Goal: Task Accomplishment & Management: Complete application form

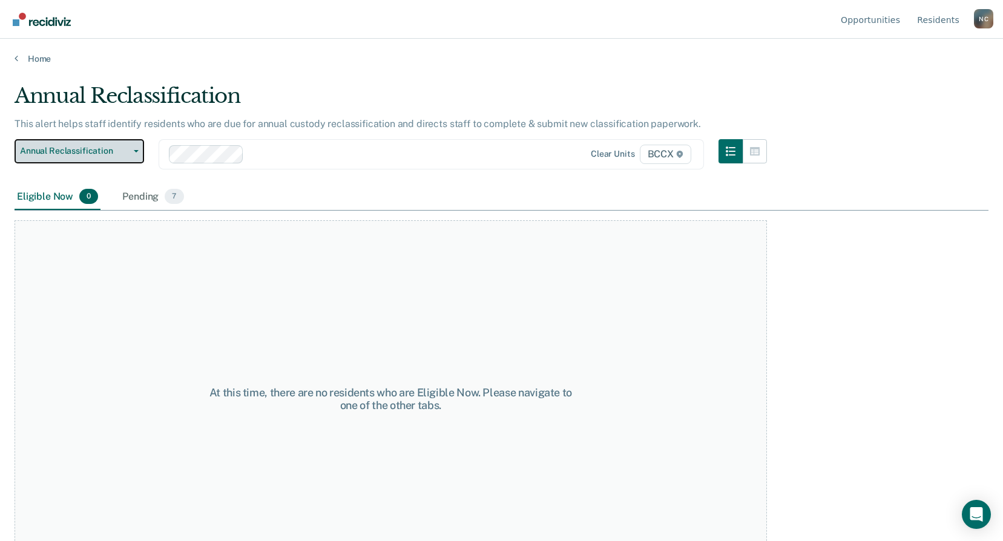
click at [97, 154] on span "Annual Reclassification" at bounding box center [74, 151] width 109 height 10
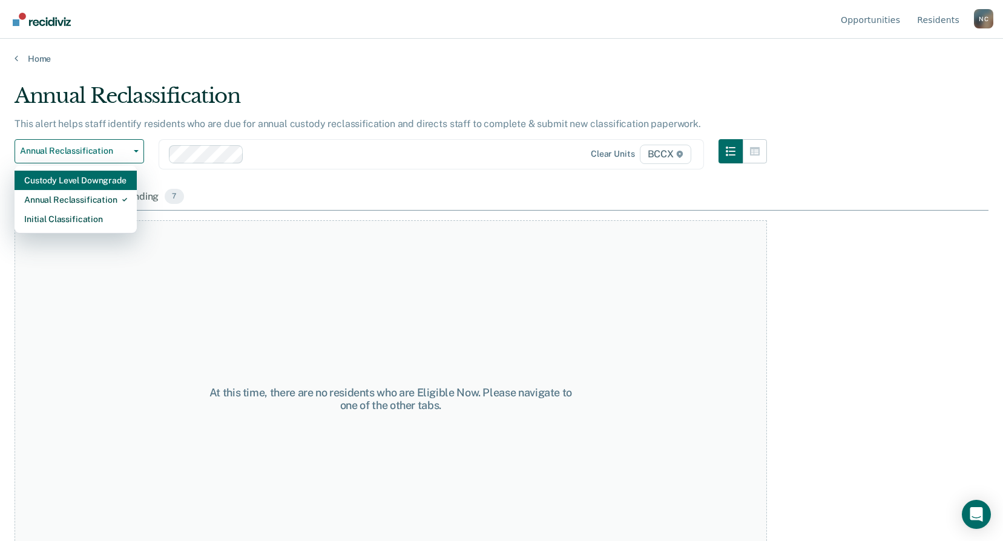
click at [96, 178] on div "Custody Level Downgrade" at bounding box center [75, 180] width 103 height 19
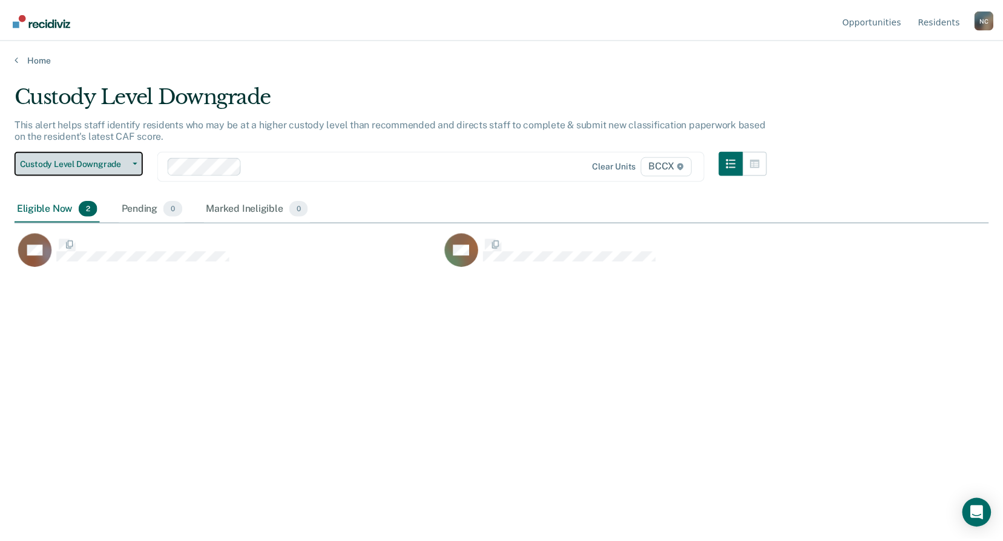
scroll to position [358, 974]
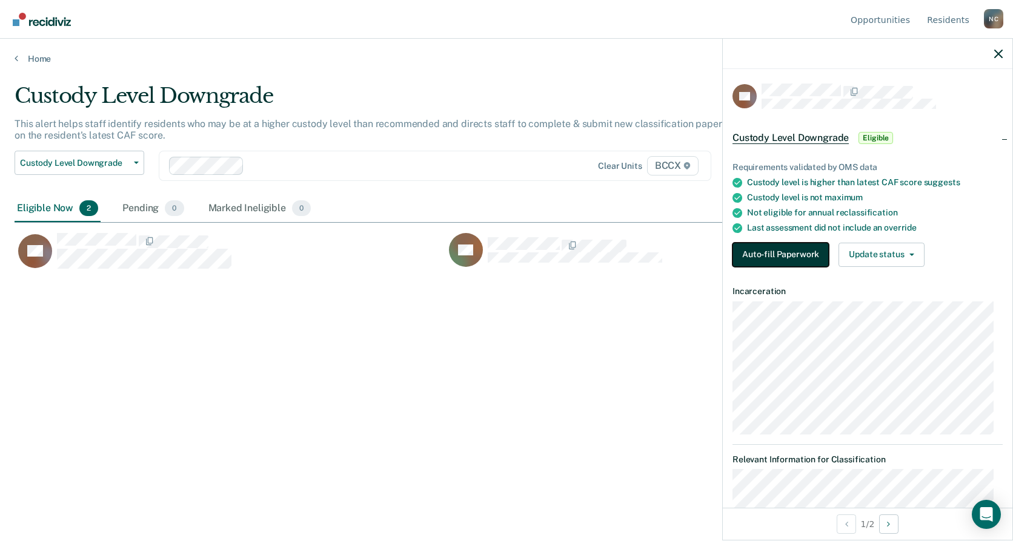
click at [799, 260] on button "Auto-fill Paperwork" at bounding box center [780, 255] width 96 height 24
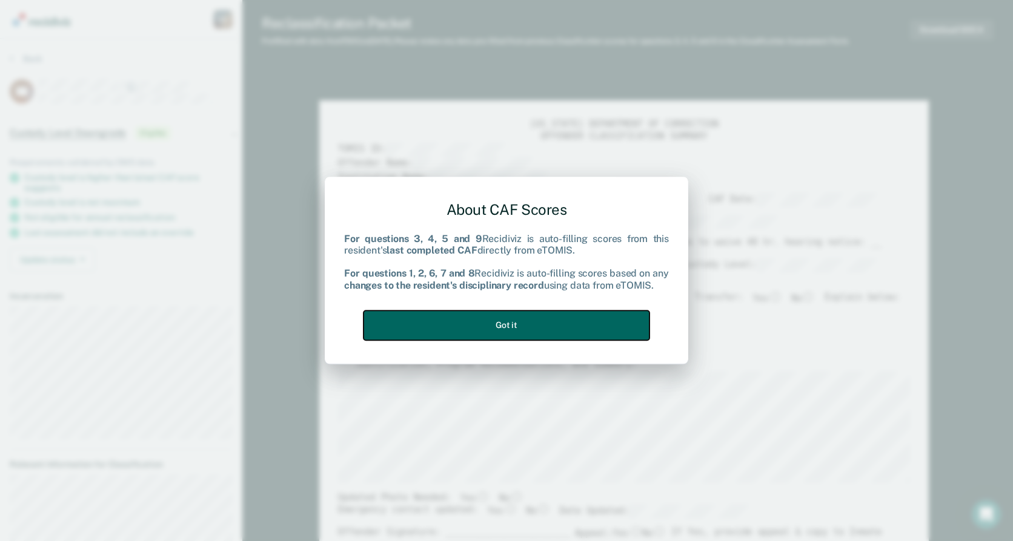
click at [544, 322] on button "Got it" at bounding box center [506, 326] width 286 height 30
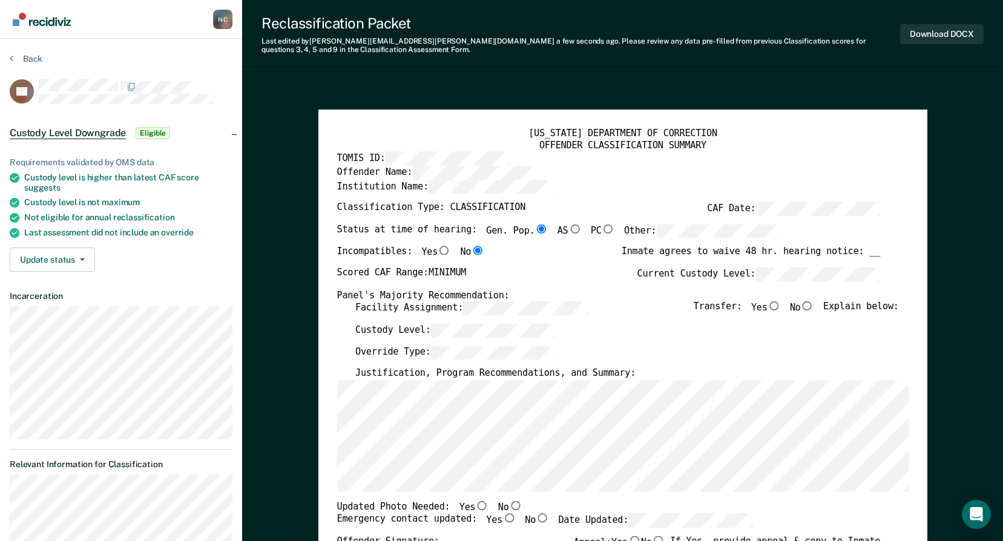
click at [814, 308] on input "No" at bounding box center [807, 306] width 13 height 9
type textarea "x"
radio input "true"
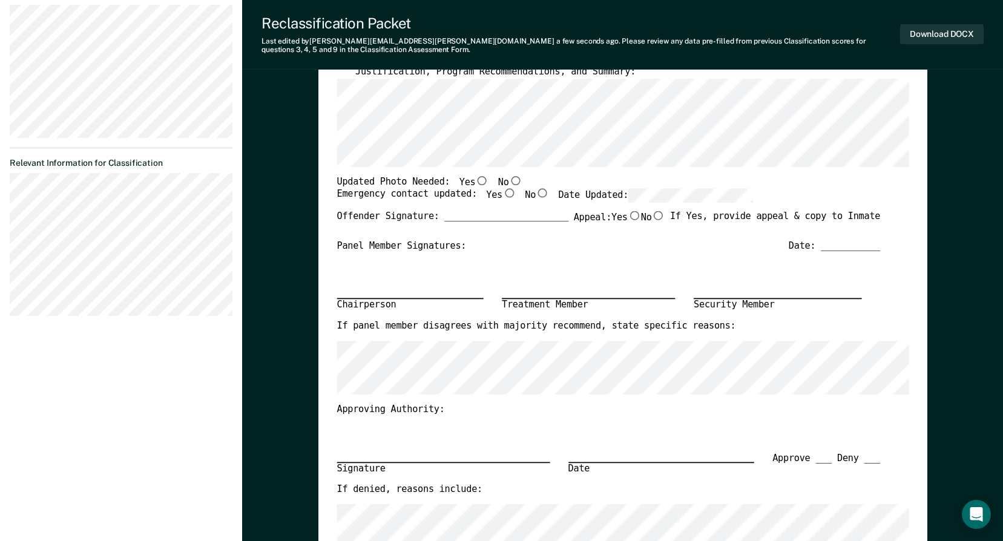
scroll to position [303, 0]
click at [509, 177] on input "No" at bounding box center [515, 178] width 13 height 9
type textarea "x"
radio input "true"
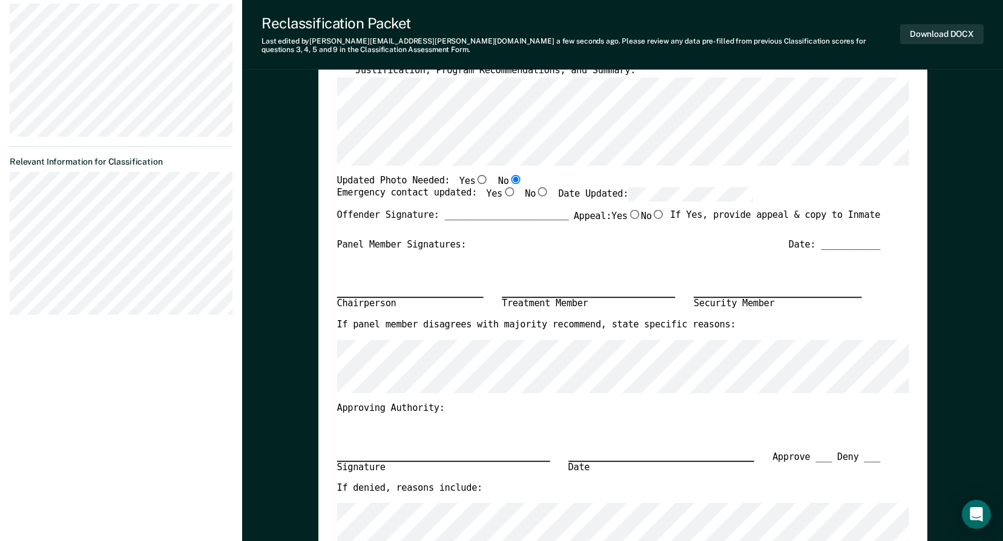
click at [503, 192] on input "Yes" at bounding box center [509, 192] width 13 height 9
type textarea "x"
radio input "true"
click at [831, 249] on div "Date: ___________" at bounding box center [834, 245] width 91 height 12
click at [854, 243] on div "Date: ___________" at bounding box center [834, 245] width 91 height 12
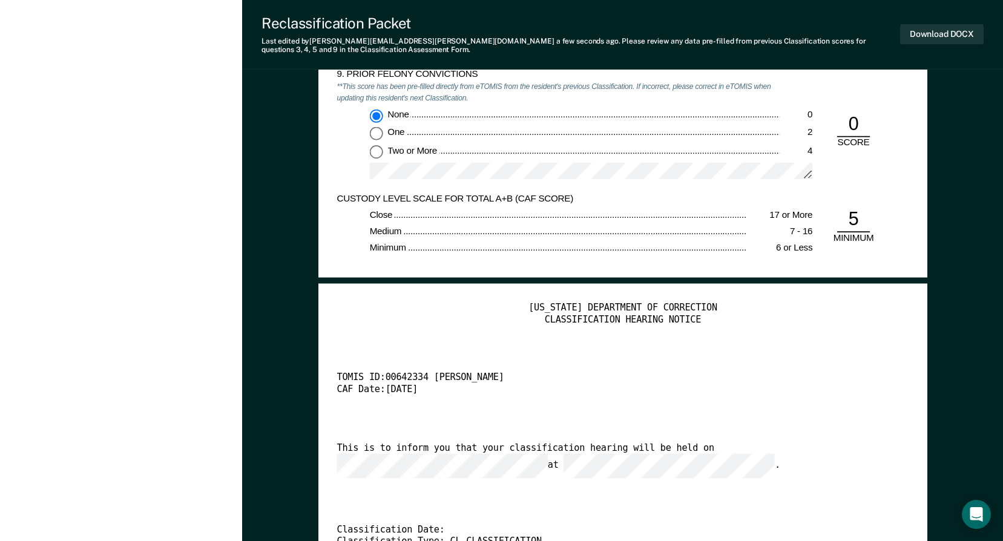
scroll to position [2362, 0]
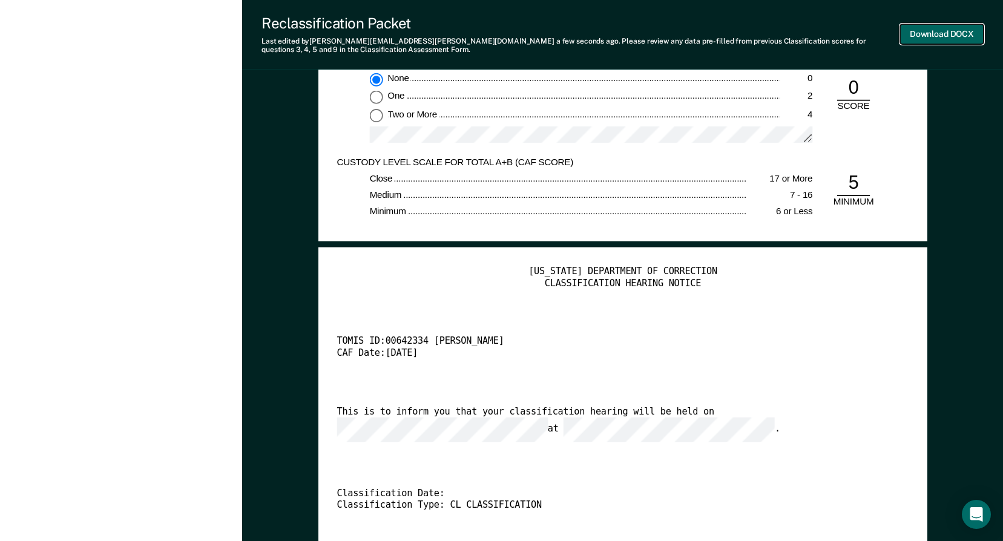
click at [939, 34] on button "Download DOCX" at bounding box center [942, 34] width 84 height 20
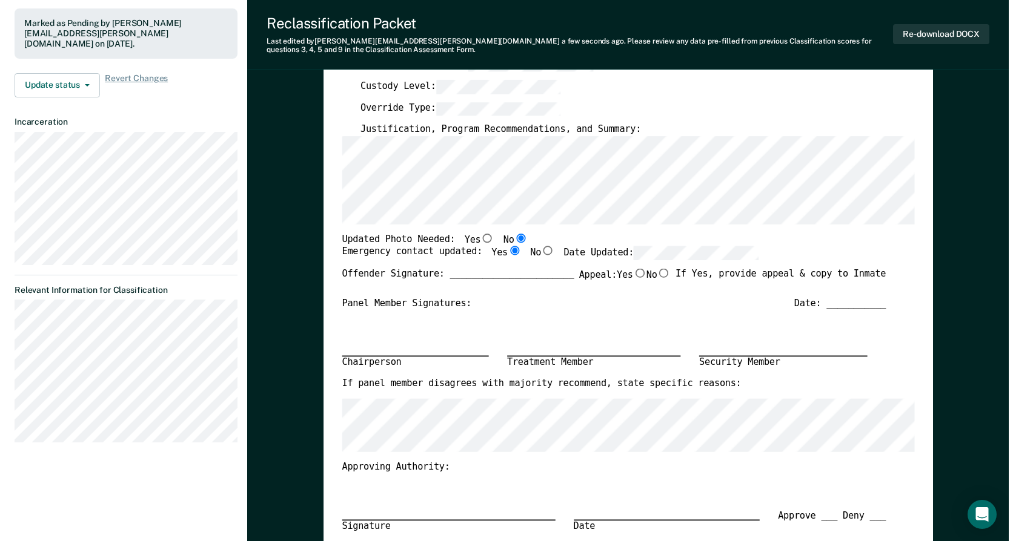
scroll to position [0, 0]
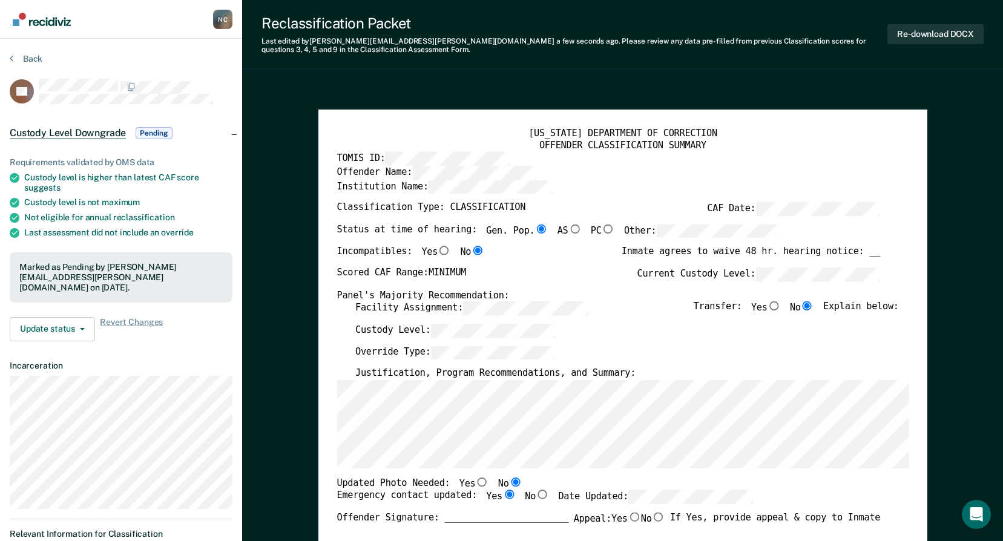
click at [31, 53] on section "Back DC Custody Level Downgrade Pending Requirements validated by OMS data Cust…" at bounding box center [121, 375] width 242 height 672
click at [31, 56] on button "Back" at bounding box center [26, 58] width 33 height 11
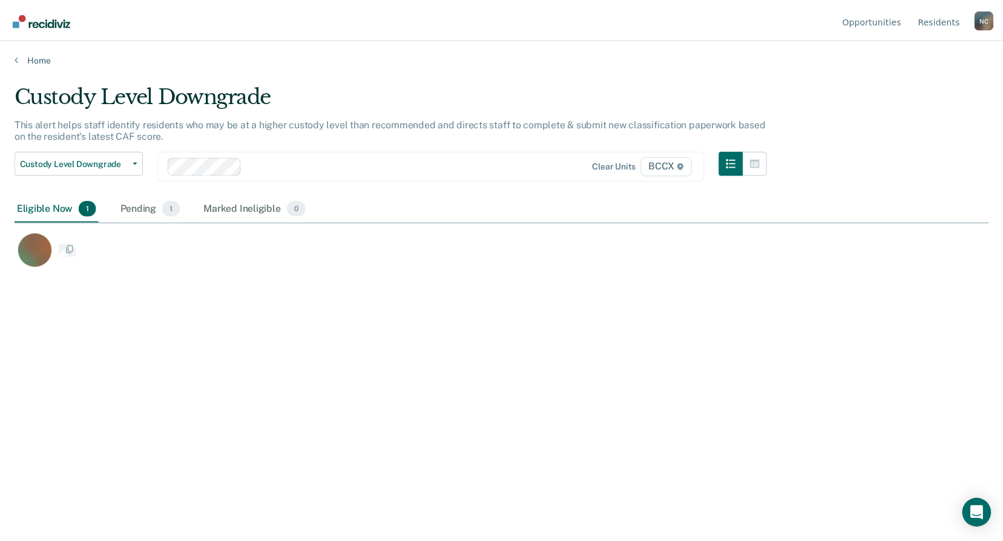
scroll to position [358, 974]
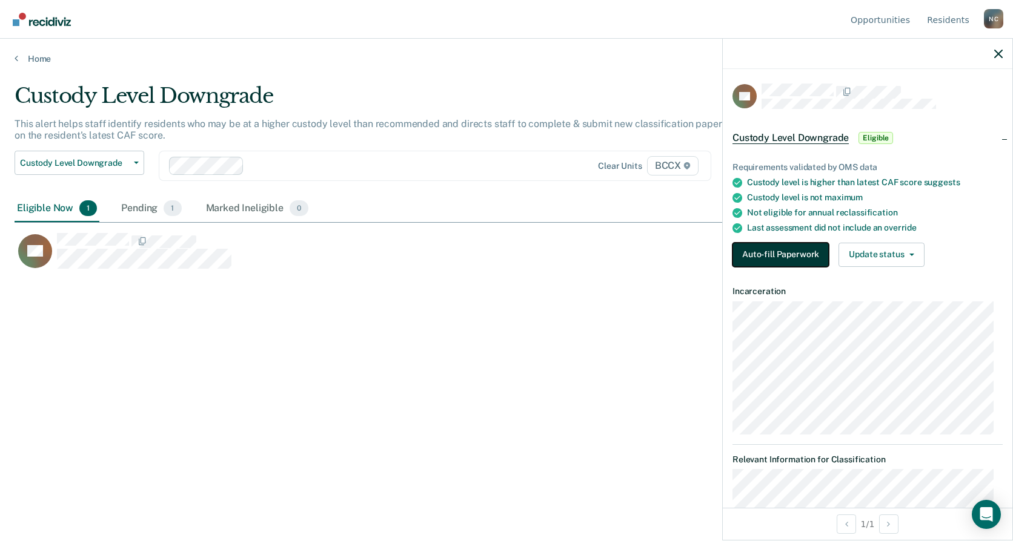
click at [745, 252] on button "Auto-fill Paperwork" at bounding box center [780, 255] width 96 height 24
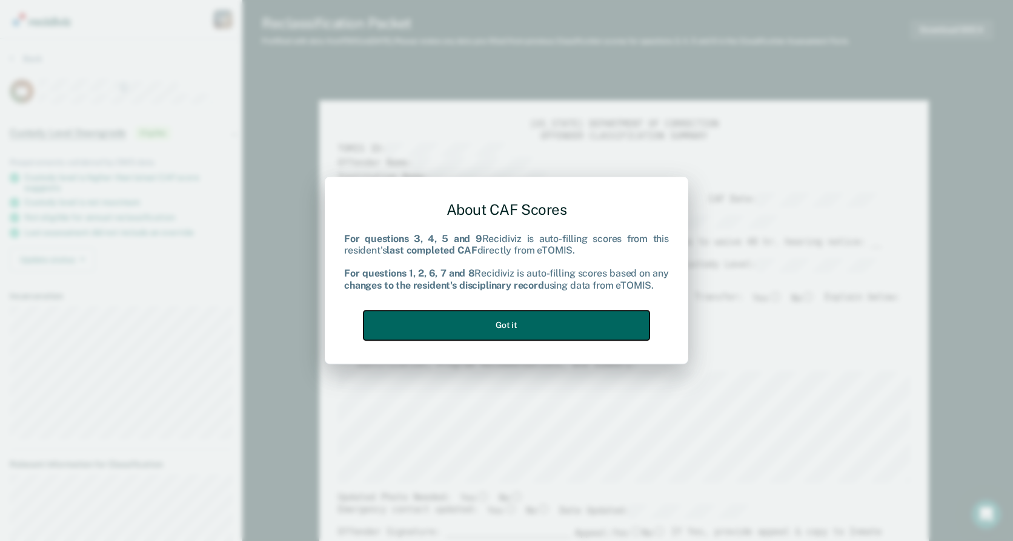
click at [632, 325] on button "Got it" at bounding box center [506, 326] width 286 height 30
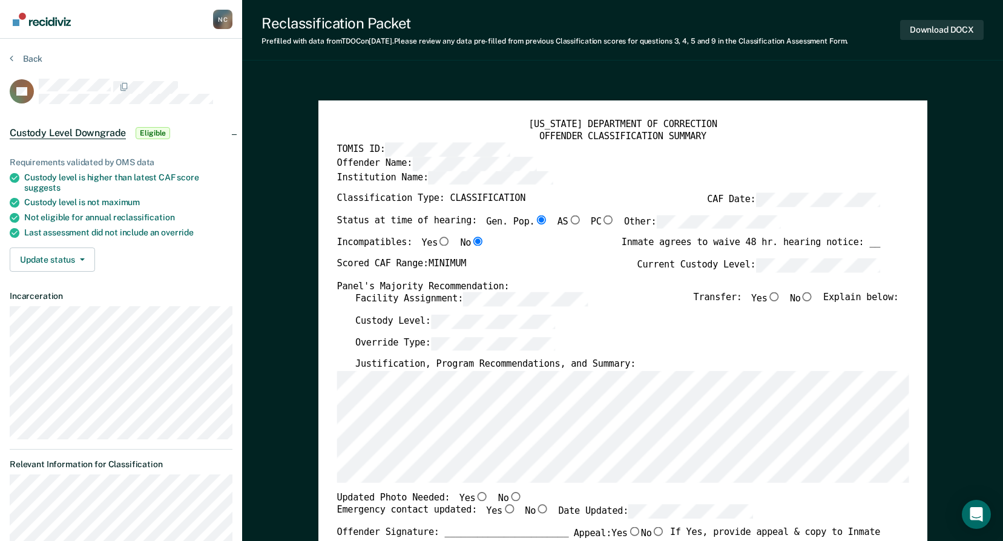
click at [814, 299] on input "No" at bounding box center [807, 296] width 13 height 9
type textarea "x"
radio input "true"
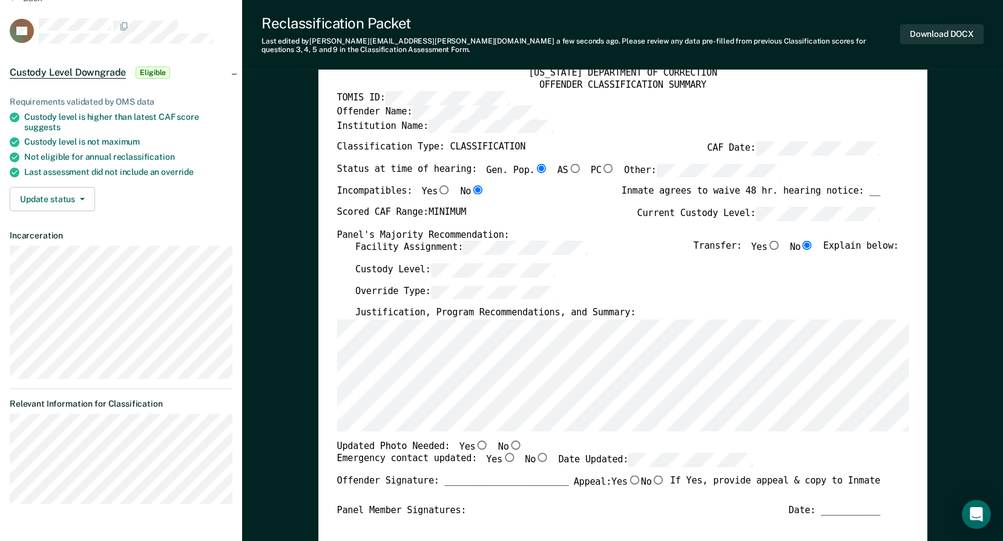
scroll to position [121, 0]
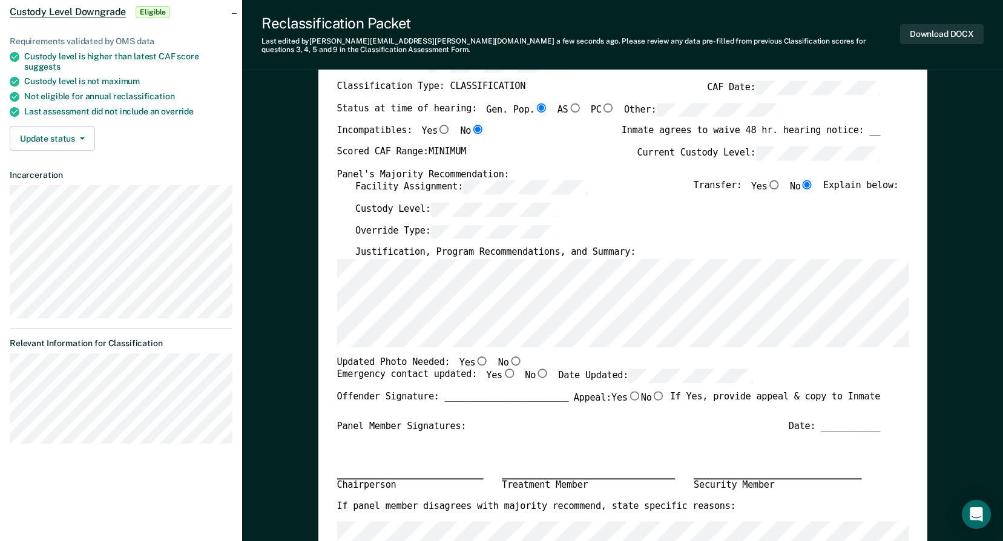
click at [509, 363] on input "No" at bounding box center [515, 360] width 13 height 9
type textarea "x"
radio input "true"
click at [503, 372] on input "Yes" at bounding box center [509, 373] width 13 height 9
type textarea "x"
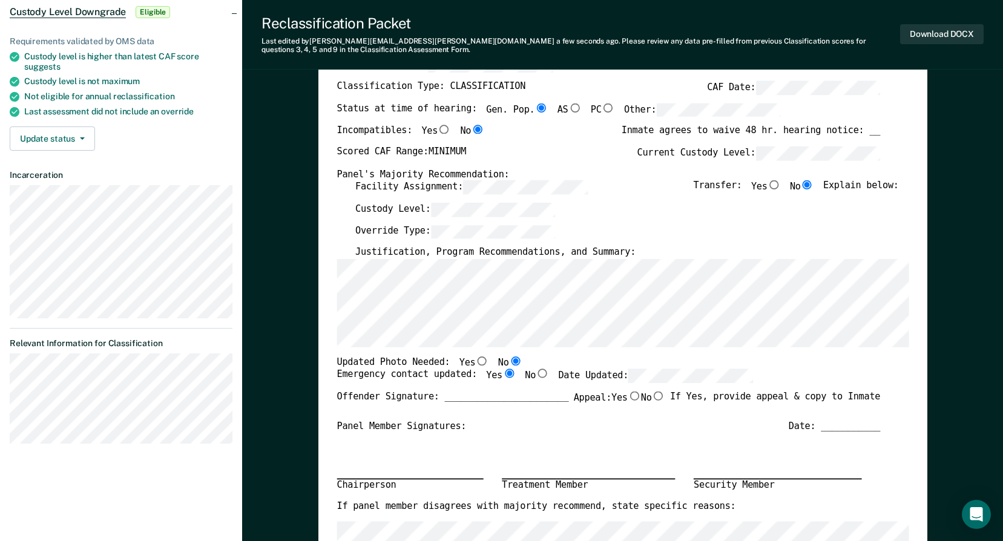
radio input "true"
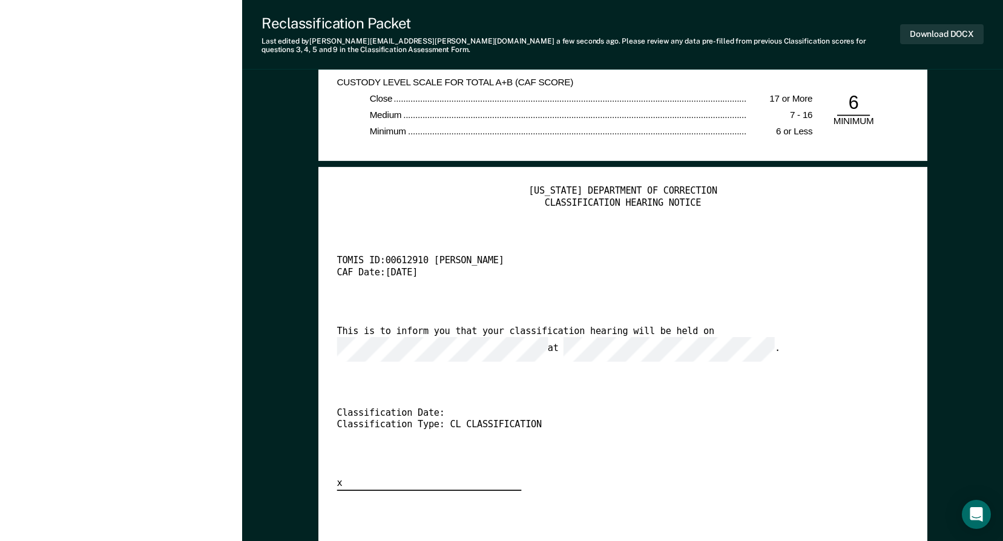
scroll to position [2604, 0]
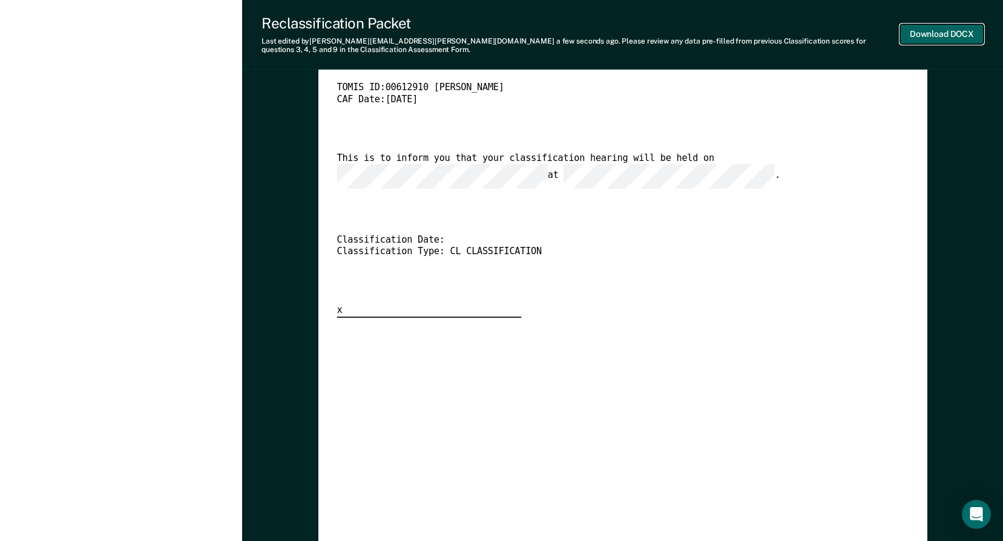
click at [949, 33] on button "Download DOCX" at bounding box center [942, 34] width 84 height 20
type textarea "x"
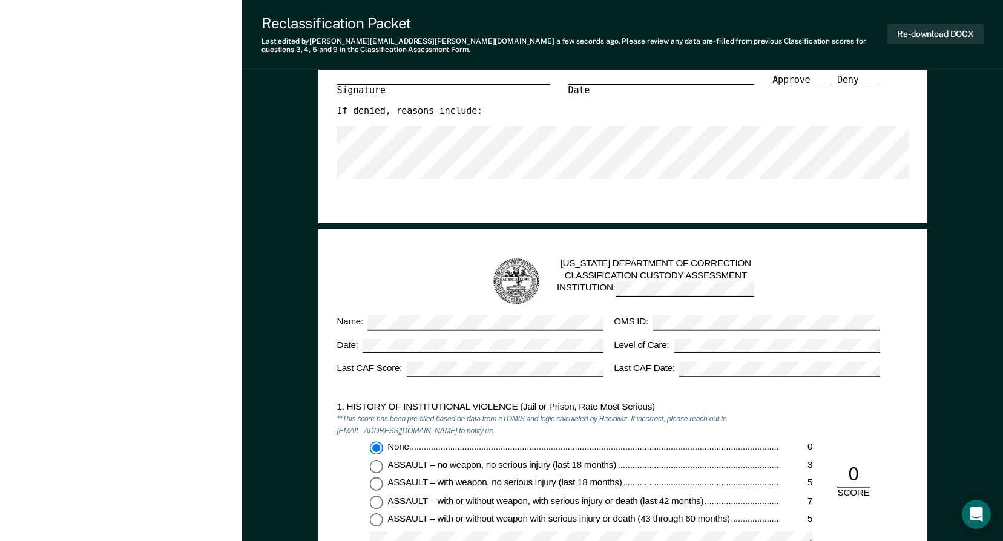
scroll to position [0, 0]
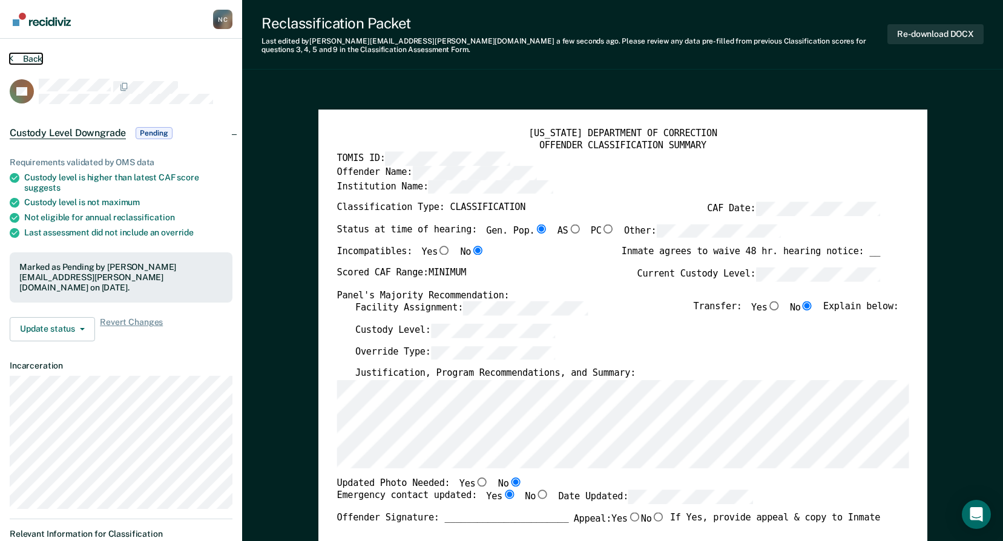
click at [29, 61] on button "Back" at bounding box center [26, 58] width 33 height 11
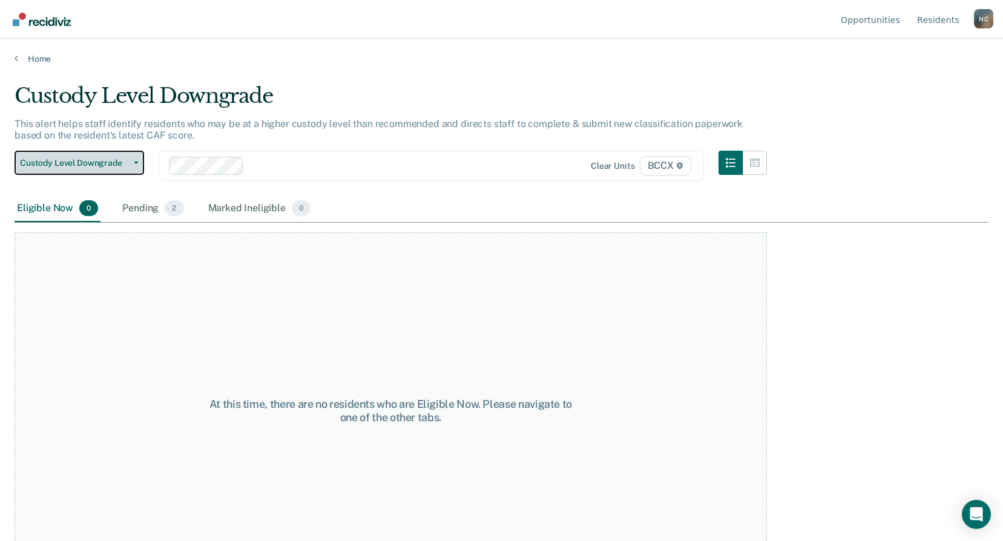
click at [110, 165] on span "Custody Level Downgrade" at bounding box center [74, 163] width 109 height 10
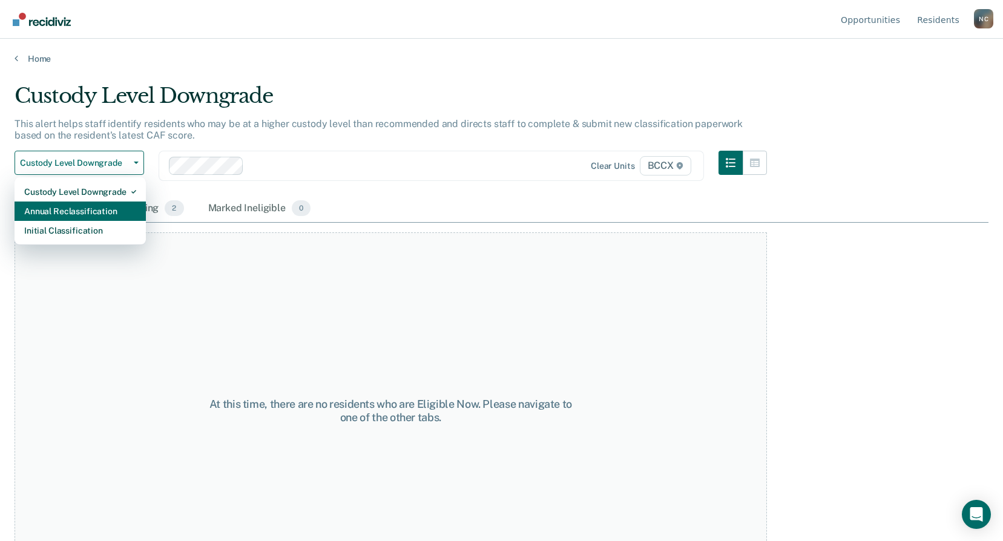
click at [107, 207] on div "Annual Reclassification" at bounding box center [80, 211] width 112 height 19
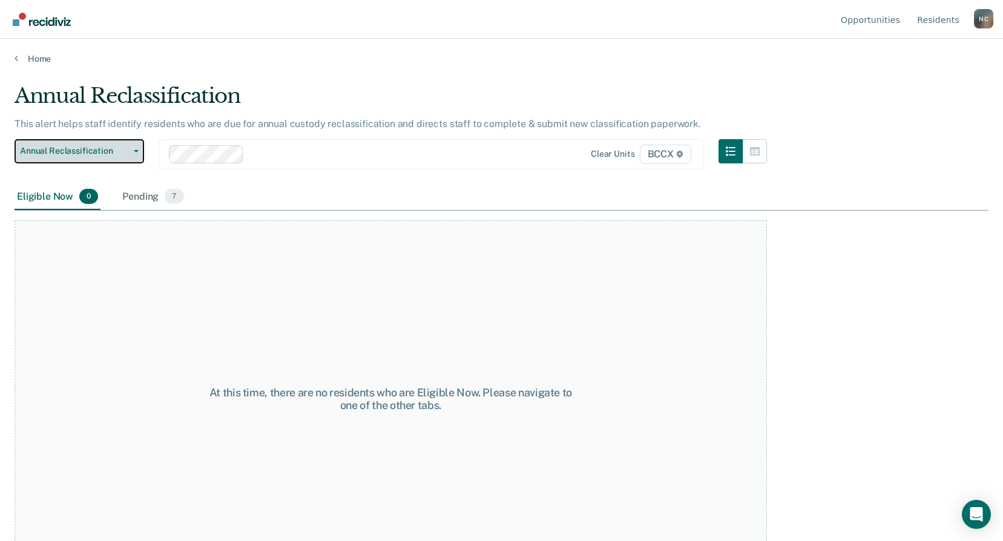
click at [133, 161] on button "Annual Reclassification" at bounding box center [80, 151] width 130 height 24
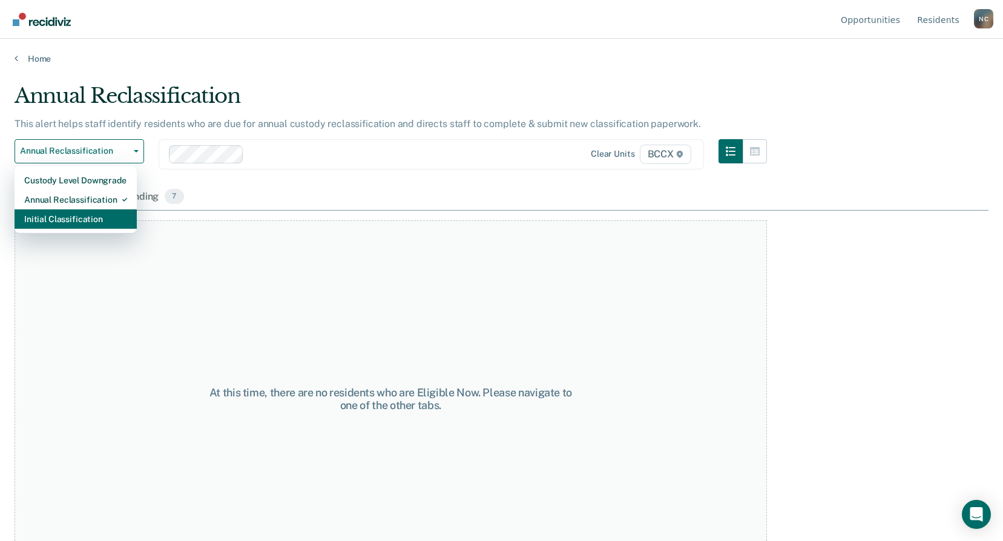
click at [107, 223] on div "Initial Classification" at bounding box center [75, 219] width 103 height 19
